Goal: Navigation & Orientation: Find specific page/section

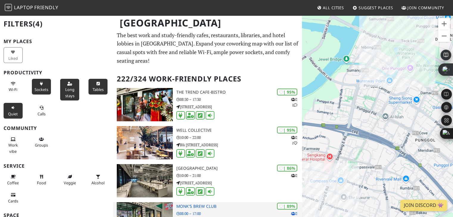
scroll to position [1, 0]
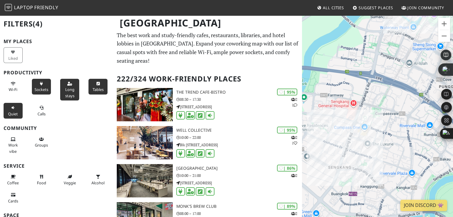
drag, startPoint x: 348, startPoint y: 133, endPoint x: 375, endPoint y: 68, distance: 71.2
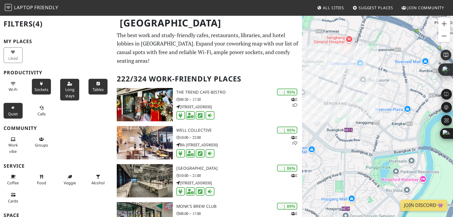
drag, startPoint x: 360, startPoint y: 153, endPoint x: 337, endPoint y: 117, distance: 42.6
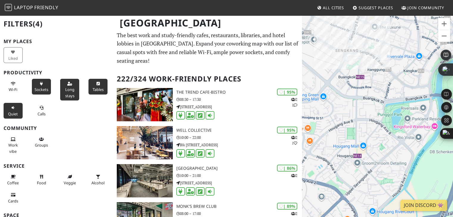
drag, startPoint x: 343, startPoint y: 138, endPoint x: 353, endPoint y: 81, distance: 57.1
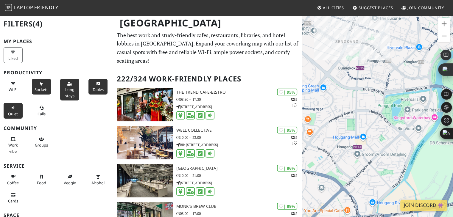
drag, startPoint x: 369, startPoint y: 165, endPoint x: 417, endPoint y: 160, distance: 48.5
drag, startPoint x: 382, startPoint y: 152, endPoint x: 394, endPoint y: 110, distance: 42.8
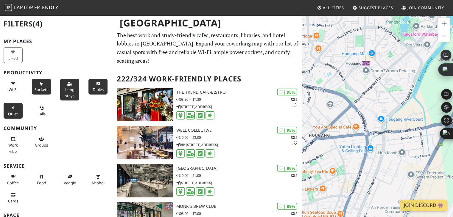
drag, startPoint x: 384, startPoint y: 143, endPoint x: 394, endPoint y: 65, distance: 79.2
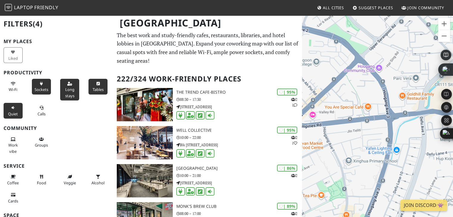
drag, startPoint x: 348, startPoint y: 133, endPoint x: 379, endPoint y: 54, distance: 85.1
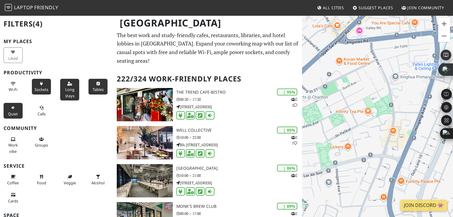
drag, startPoint x: 347, startPoint y: 140, endPoint x: 390, endPoint y: 65, distance: 87.1
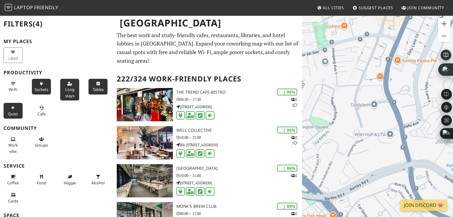
drag, startPoint x: 376, startPoint y: 127, endPoint x: 366, endPoint y: 31, distance: 96.2
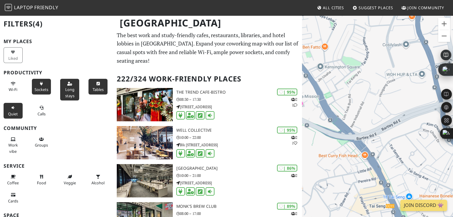
drag, startPoint x: 365, startPoint y: 133, endPoint x: 405, endPoint y: 51, distance: 91.6
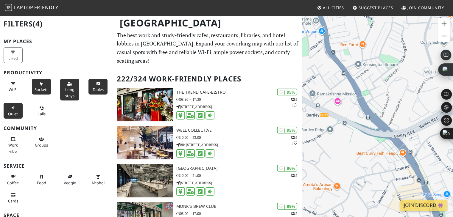
drag, startPoint x: 360, startPoint y: 117, endPoint x: 399, endPoint y: 119, distance: 38.5
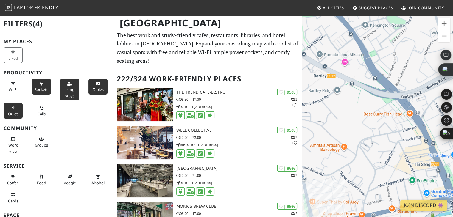
drag, startPoint x: 331, startPoint y: 129, endPoint x: 328, endPoint y: 77, distance: 52.5
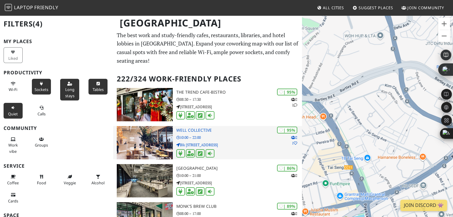
drag, startPoint x: 366, startPoint y: 133, endPoint x: 288, endPoint y: 149, distance: 79.6
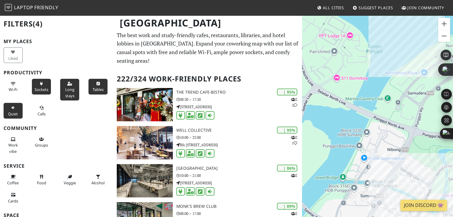
drag, startPoint x: 288, startPoint y: 149, endPoint x: 377, endPoint y: 62, distance: 124.0
click at [377, 62] on div at bounding box center [377, 123] width 151 height 217
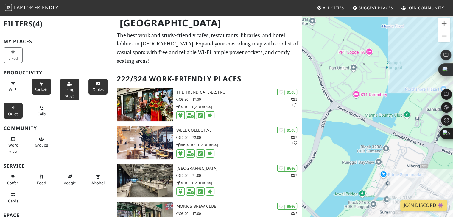
drag, startPoint x: 363, startPoint y: 118, endPoint x: 386, endPoint y: 134, distance: 28.1
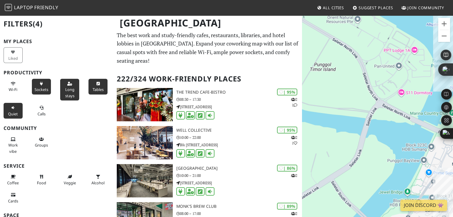
drag, startPoint x: 355, startPoint y: 143, endPoint x: 405, endPoint y: 137, distance: 50.3
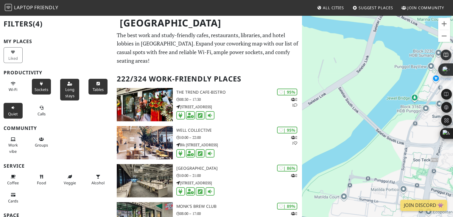
drag, startPoint x: 370, startPoint y: 143, endPoint x: 361, endPoint y: 116, distance: 28.1
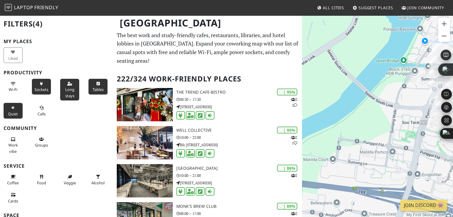
drag, startPoint x: 362, startPoint y: 122, endPoint x: 347, endPoint y: 57, distance: 67.4
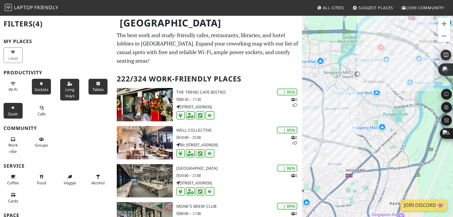
drag, startPoint x: 369, startPoint y: 104, endPoint x: 392, endPoint y: 19, distance: 87.8
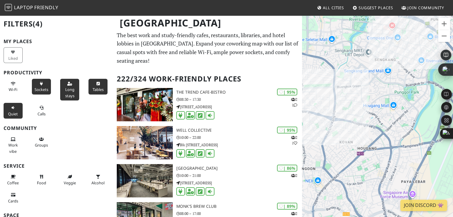
drag, startPoint x: 363, startPoint y: 103, endPoint x: 384, endPoint y: 23, distance: 82.9
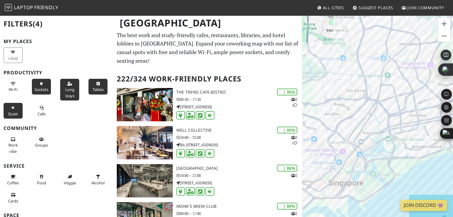
drag, startPoint x: 373, startPoint y: 124, endPoint x: 404, endPoint y: 99, distance: 40.0
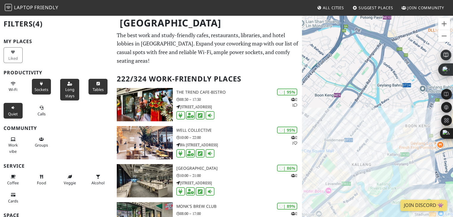
drag, startPoint x: 366, startPoint y: 131, endPoint x: 359, endPoint y: 116, distance: 16.4
click at [327, 94] on div at bounding box center [377, 123] width 151 height 217
click at [330, 102] on div at bounding box center [377, 123] width 151 height 217
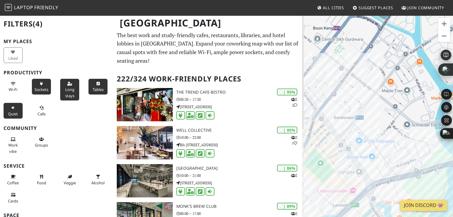
drag, startPoint x: 344, startPoint y: 135, endPoint x: 371, endPoint y: 91, distance: 51.2
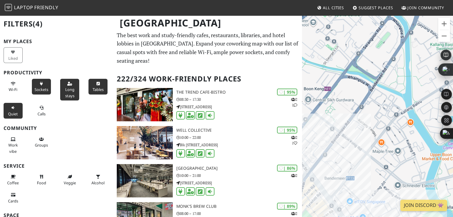
drag, startPoint x: 382, startPoint y: 59, endPoint x: 369, endPoint y: 128, distance: 70.0
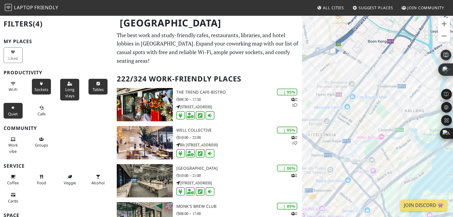
drag, startPoint x: 376, startPoint y: 145, endPoint x: 417, endPoint y: 78, distance: 78.9
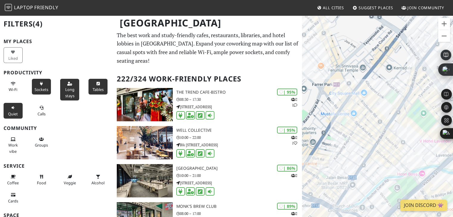
drag, startPoint x: 355, startPoint y: 66, endPoint x: 384, endPoint y: 99, distance: 43.9
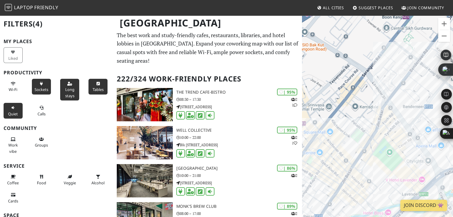
drag, startPoint x: 359, startPoint y: 104, endPoint x: 313, endPoint y: 110, distance: 45.6
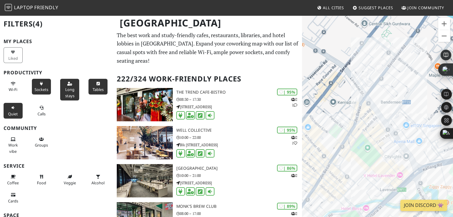
drag, startPoint x: 425, startPoint y: 122, endPoint x: 407, endPoint y: 118, distance: 18.5
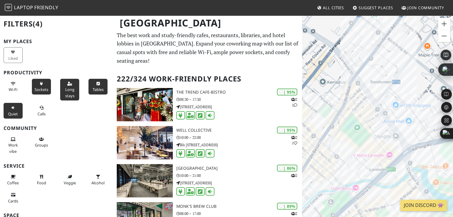
drag, startPoint x: 338, startPoint y: 91, endPoint x: 332, endPoint y: 69, distance: 22.6
click at [332, 69] on div at bounding box center [377, 123] width 151 height 217
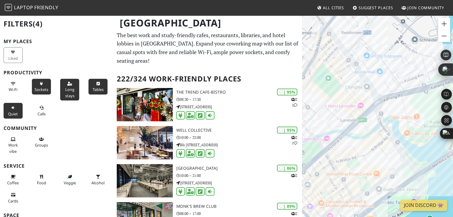
drag, startPoint x: 357, startPoint y: 135, endPoint x: 336, endPoint y: 96, distance: 44.0
click at [336, 96] on div at bounding box center [377, 123] width 151 height 217
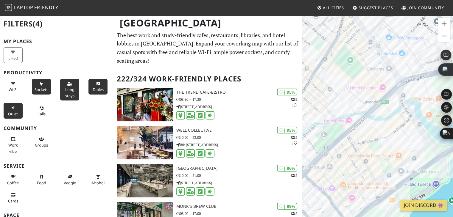
drag, startPoint x: 356, startPoint y: 150, endPoint x: 384, endPoint y: 132, distance: 32.9
click at [384, 132] on div at bounding box center [377, 123] width 151 height 217
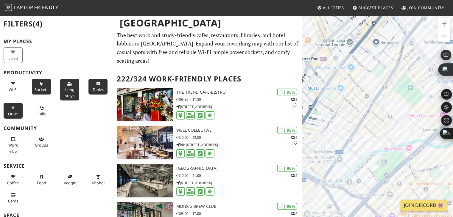
drag, startPoint x: 366, startPoint y: 74, endPoint x: 406, endPoint y: 98, distance: 47.0
click at [406, 98] on div at bounding box center [377, 123] width 151 height 217
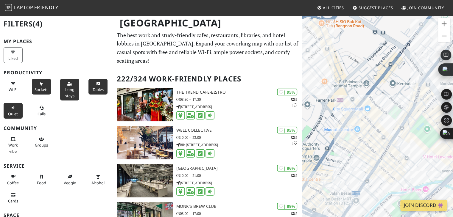
drag, startPoint x: 356, startPoint y: 85, endPoint x: 374, endPoint y: 127, distance: 45.9
click at [374, 127] on div at bounding box center [377, 123] width 151 height 217
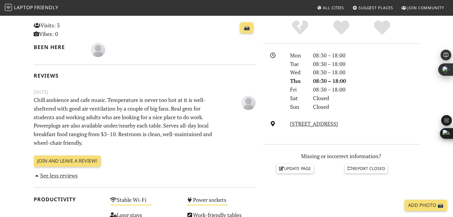
scroll to position [30, 0]
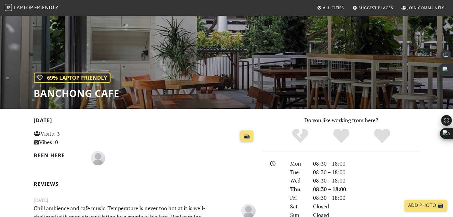
click at [29, 7] on span "Laptop" at bounding box center [23, 7] width 19 height 7
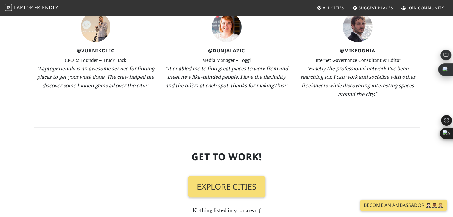
scroll to position [655, 0]
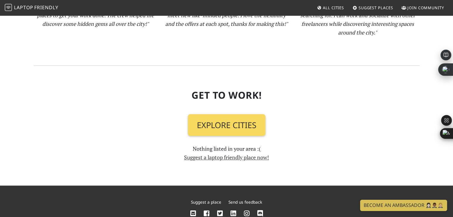
click at [253, 126] on link "Explore Cities" at bounding box center [226, 125] width 77 height 22
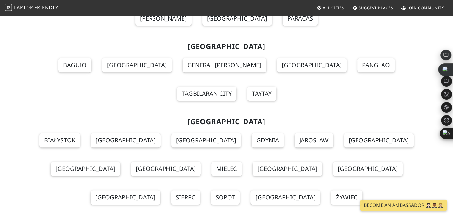
scroll to position [5092, 0]
